Goal: Information Seeking & Learning: Learn about a topic

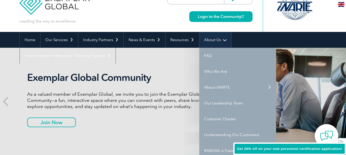
scroll to position [16, 0]
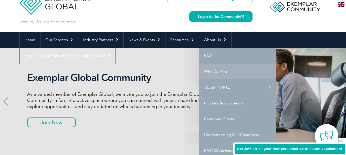
click at [219, 71] on link "Who We Are" at bounding box center [237, 72] width 77 height 16
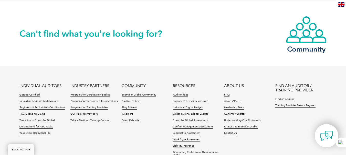
scroll to position [946, 0]
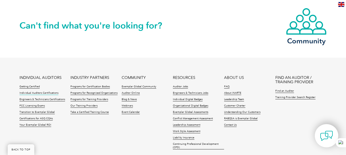
click at [53, 92] on link "Individual Auditors Certifications" at bounding box center [38, 94] width 39 height 4
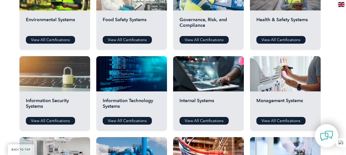
scroll to position [230, 0]
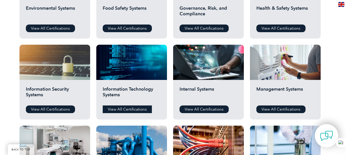
click at [127, 109] on link "View All Certifications" at bounding box center [127, 110] width 49 height 8
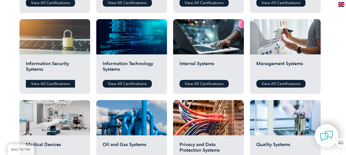
click at [52, 81] on link "View All Certifications" at bounding box center [50, 84] width 49 height 8
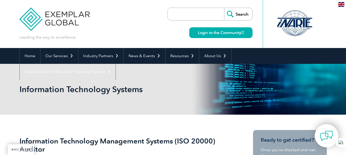
scroll to position [51, 0]
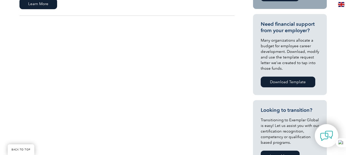
scroll to position [128, 0]
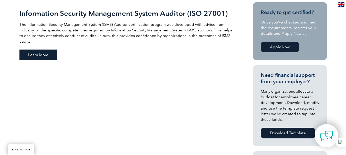
click at [47, 50] on span "Learn More" at bounding box center [38, 55] width 38 height 11
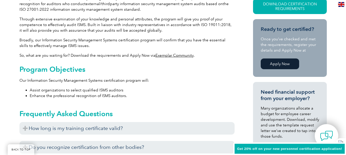
scroll to position [164, 0]
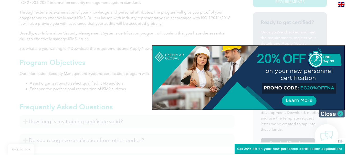
click at [339, 113] on img at bounding box center [332, 114] width 26 height 8
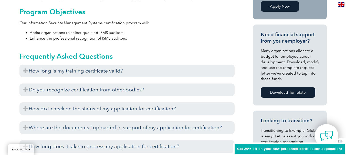
scroll to position [215, 0]
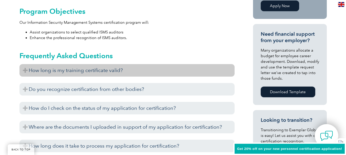
click at [45, 71] on h3 "How long is my training certificate valid?" at bounding box center [126, 70] width 215 height 13
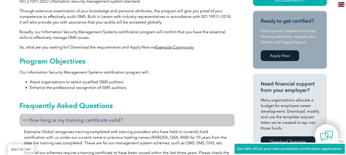
scroll to position [164, 0]
